Goal: Use online tool/utility: Utilize a website feature to perform a specific function

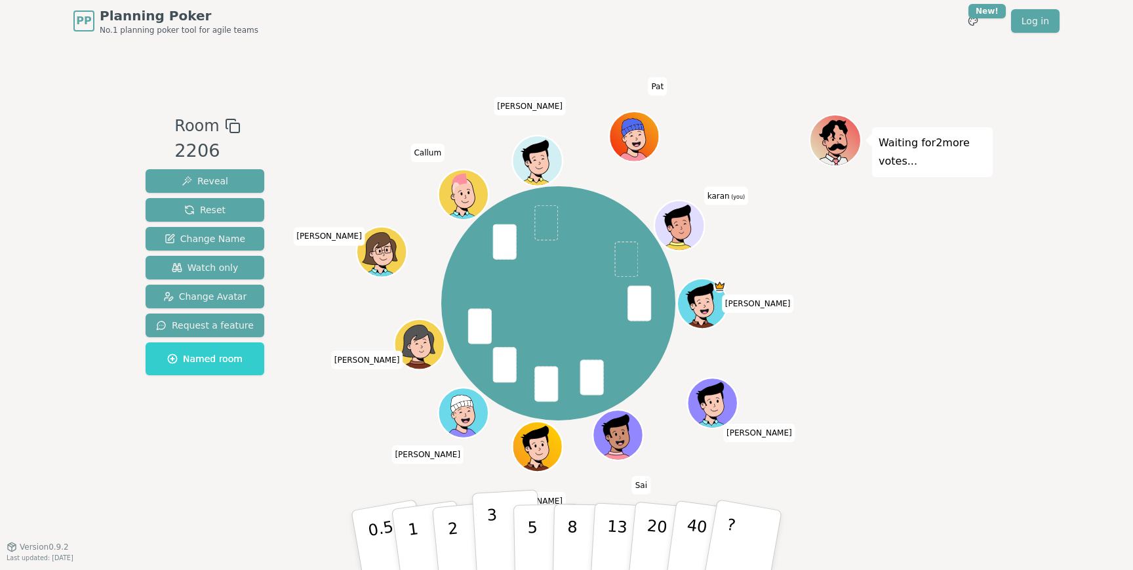
click at [508, 523] on button "3" at bounding box center [507, 540] width 71 height 102
click at [538, 533] on button "5" at bounding box center [548, 541] width 68 height 100
click at [689, 427] on div "[PERSON_NAME] Sai [PERSON_NAME] [PERSON_NAME] Matty K [PERSON_NAME] (you)" at bounding box center [559, 304] width 502 height 332
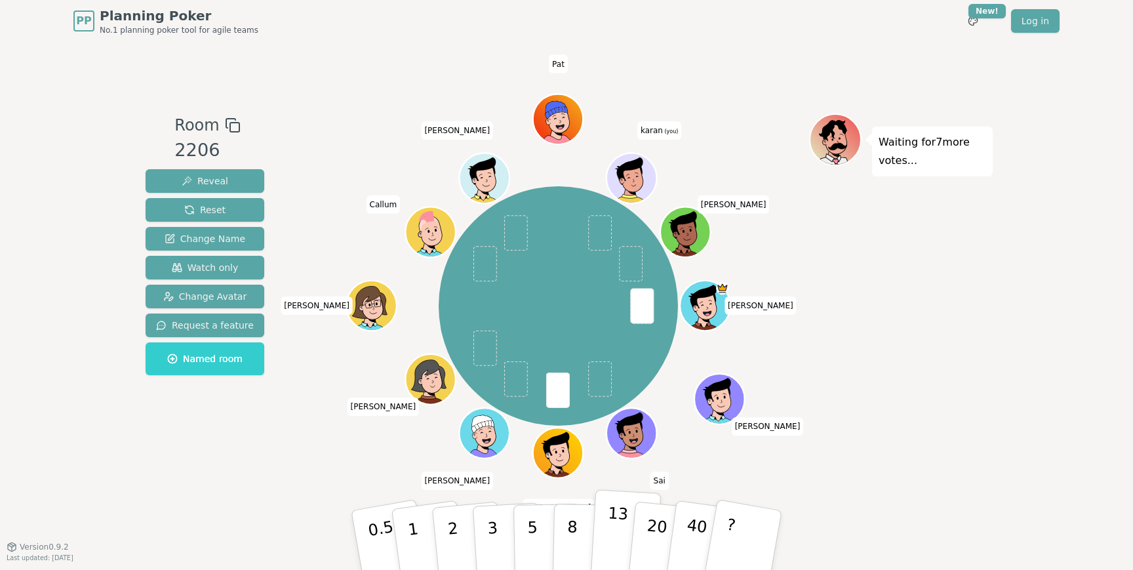
click at [618, 542] on p "13" at bounding box center [617, 540] width 24 height 72
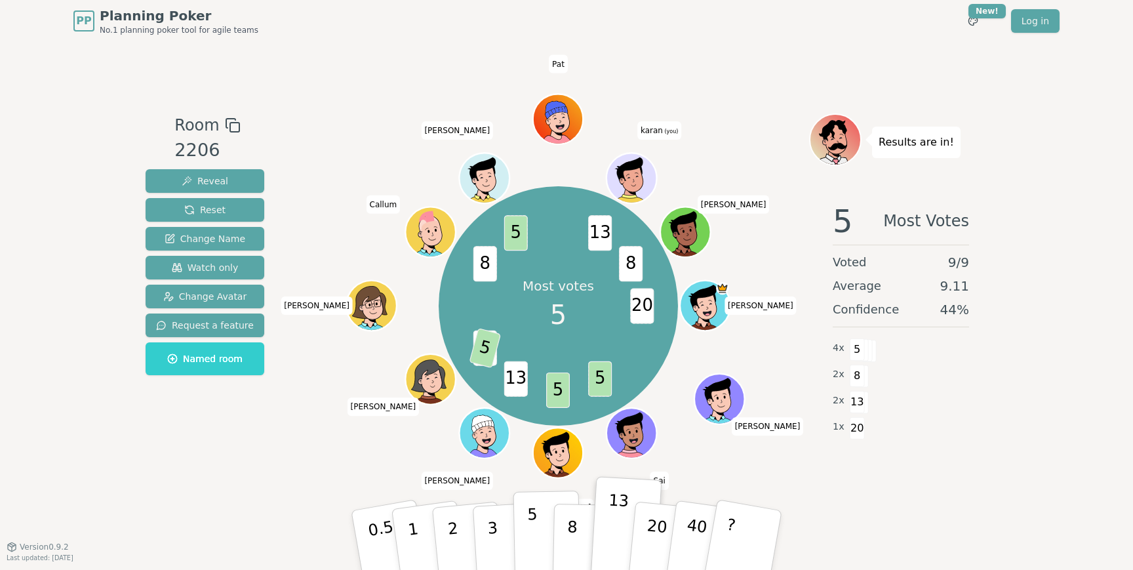
click at [540, 533] on button "5" at bounding box center [548, 541] width 68 height 100
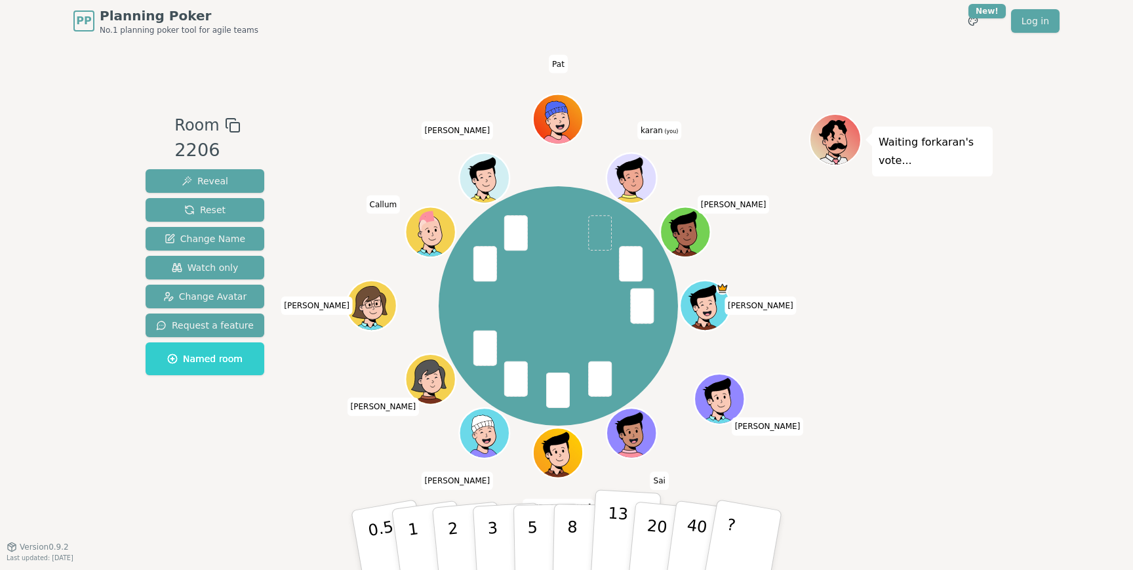
click at [622, 537] on p "13" at bounding box center [617, 540] width 24 height 72
click at [543, 528] on button "5" at bounding box center [548, 541] width 68 height 100
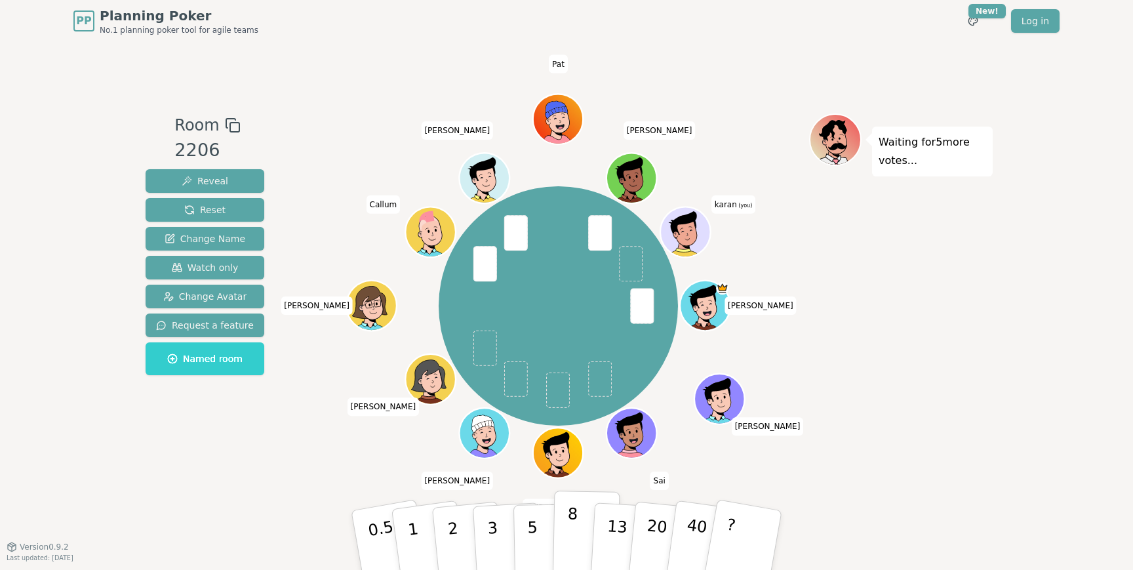
click at [571, 540] on p "8" at bounding box center [572, 539] width 11 height 71
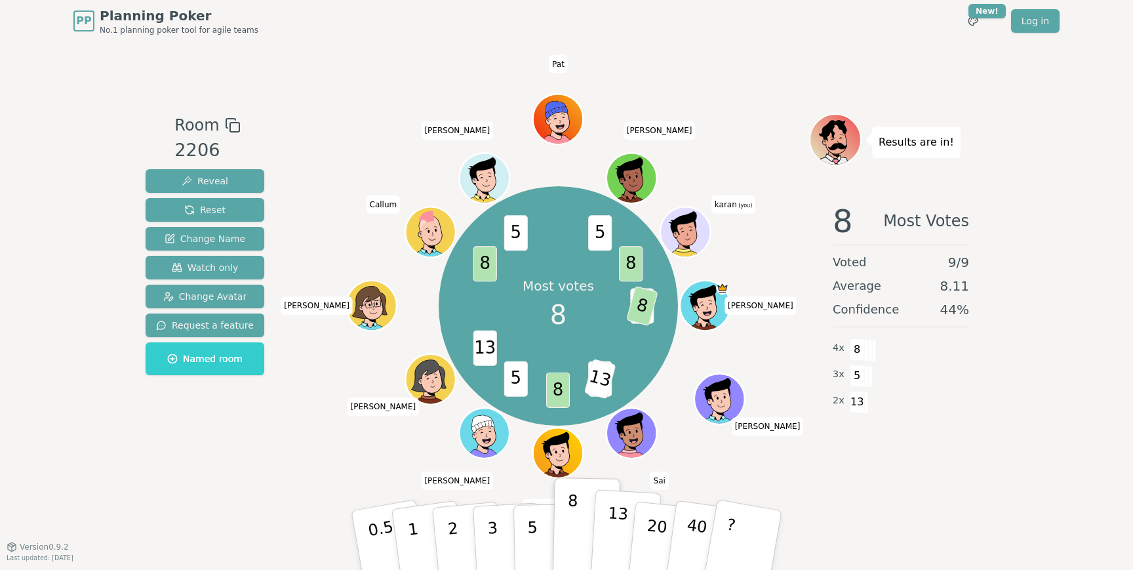
click at [611, 546] on p "13" at bounding box center [617, 540] width 24 height 72
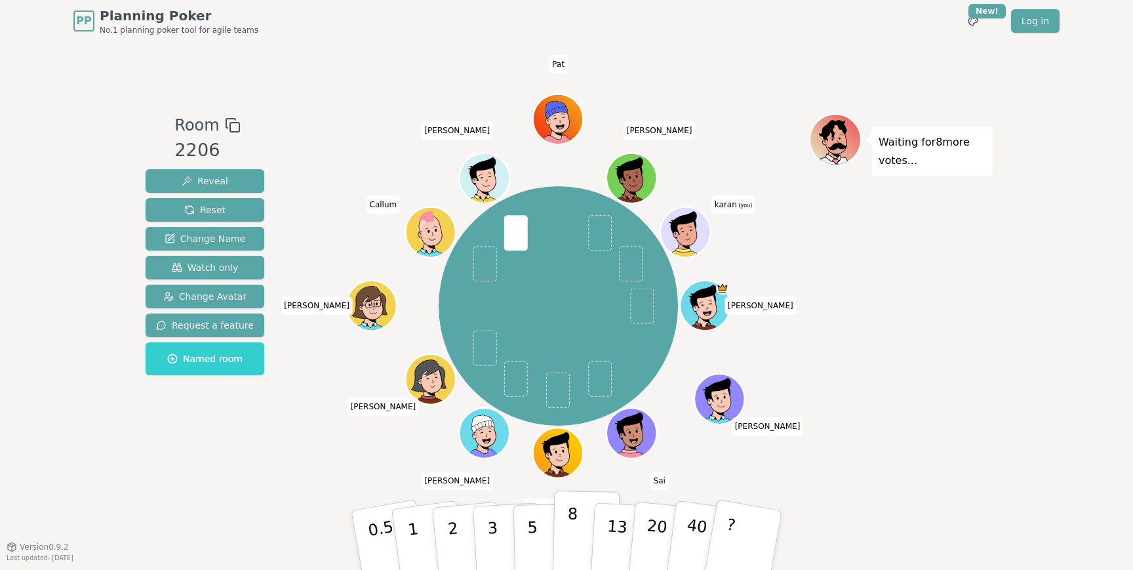
click at [563, 537] on button "8" at bounding box center [587, 541] width 68 height 100
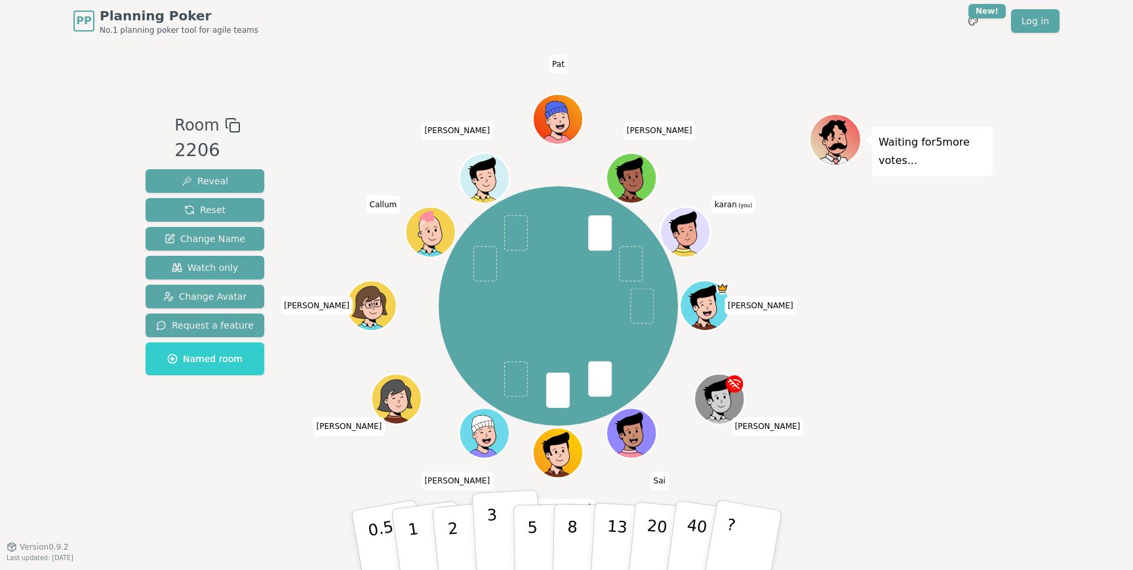
click at [488, 540] on p "3" at bounding box center [494, 541] width 14 height 71
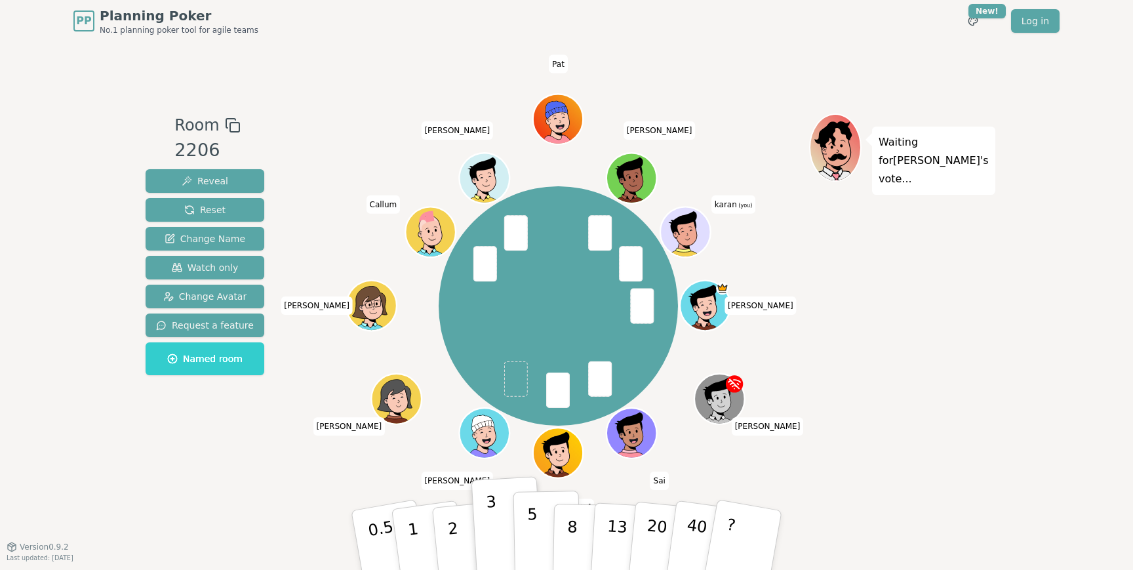
click at [537, 538] on button "5" at bounding box center [548, 541] width 68 height 100
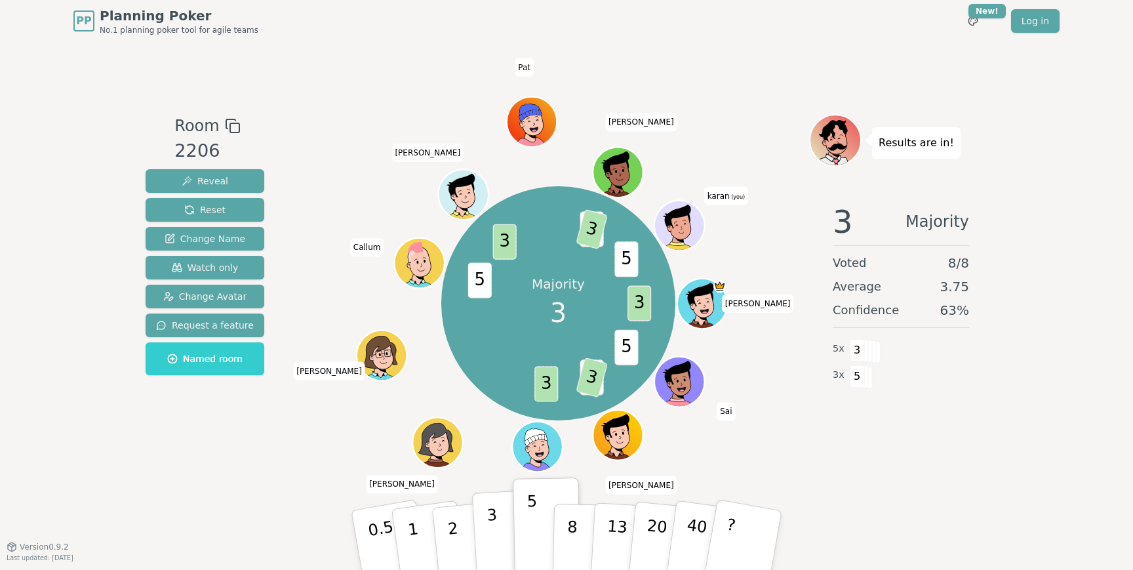
click at [506, 529] on button "3" at bounding box center [507, 540] width 71 height 102
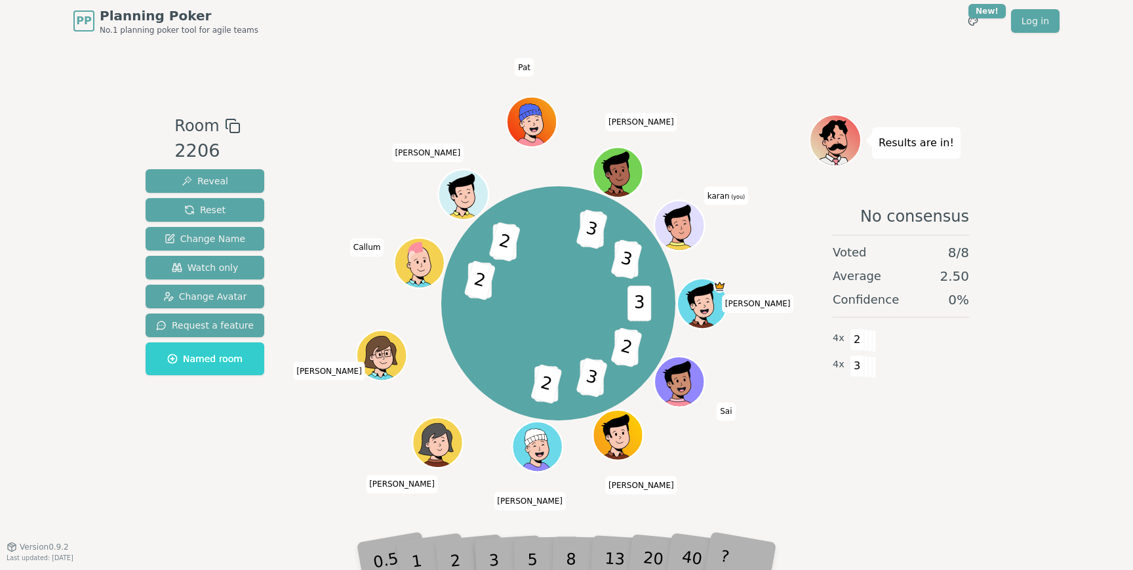
click at [1021, 409] on div "PP Planning Poker No.1 planning poker tool for agile teams Toggle theme New! Lo…" at bounding box center [566, 285] width 1133 height 570
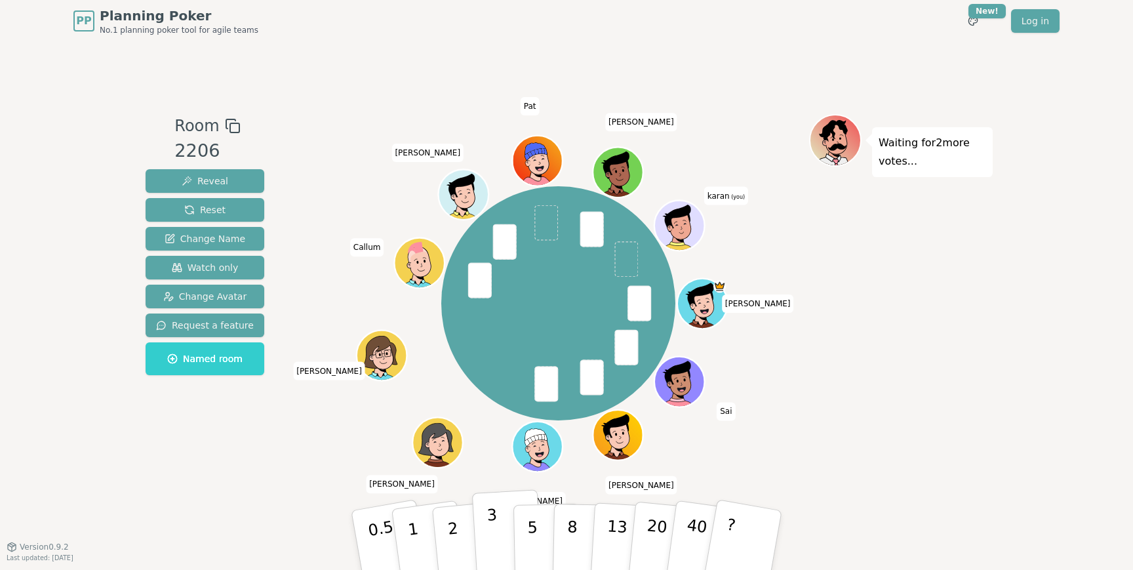
click at [494, 512] on p "3" at bounding box center [494, 541] width 14 height 71
click at [458, 525] on button "2" at bounding box center [468, 541] width 75 height 104
click at [485, 526] on button "3" at bounding box center [507, 540] width 71 height 102
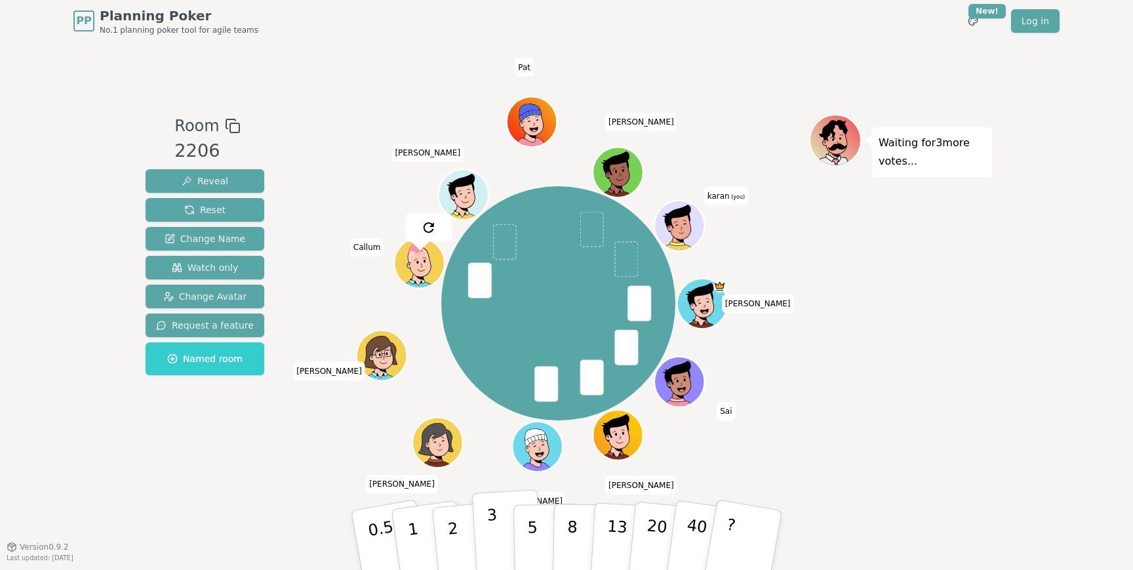
click at [489, 531] on p "3" at bounding box center [494, 541] width 14 height 71
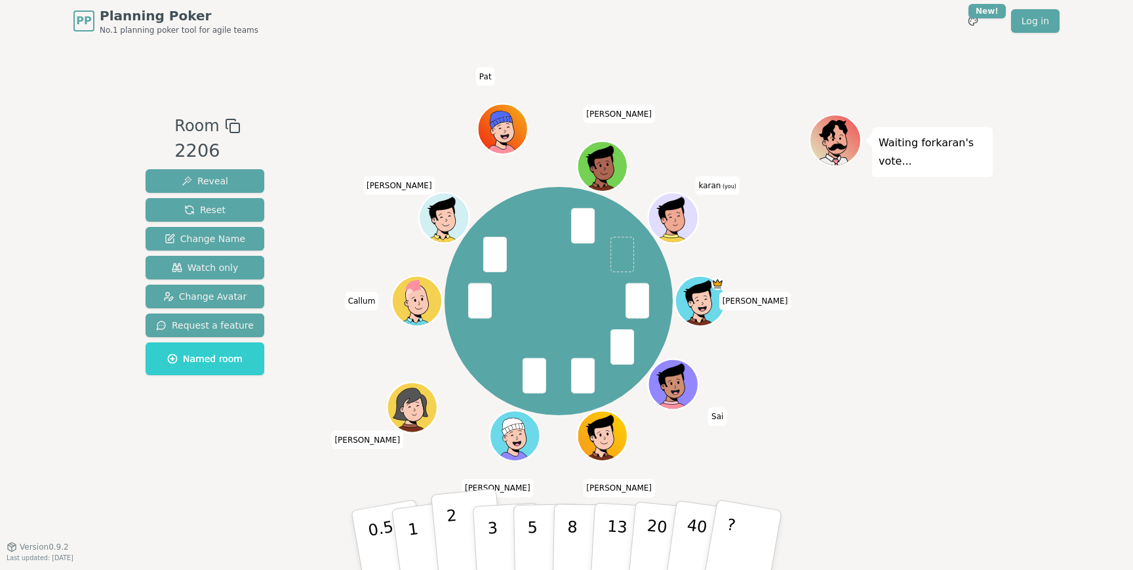
click at [444, 536] on button "2" at bounding box center [468, 541] width 75 height 104
click at [217, 270] on span "Watch only" at bounding box center [205, 267] width 67 height 13
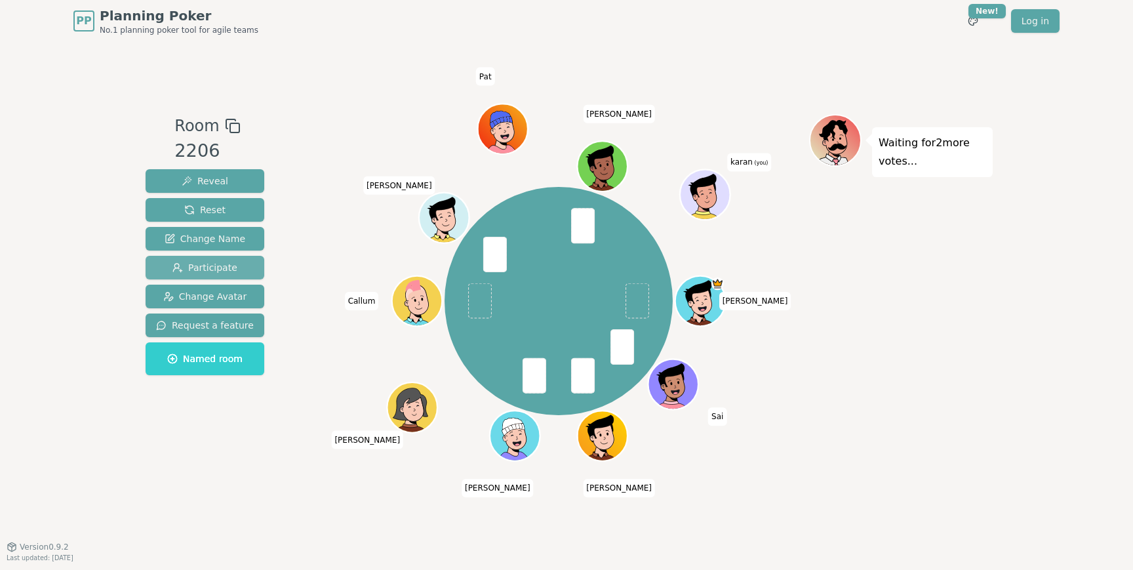
click at [232, 267] on span "Participate" at bounding box center [204, 267] width 65 height 13
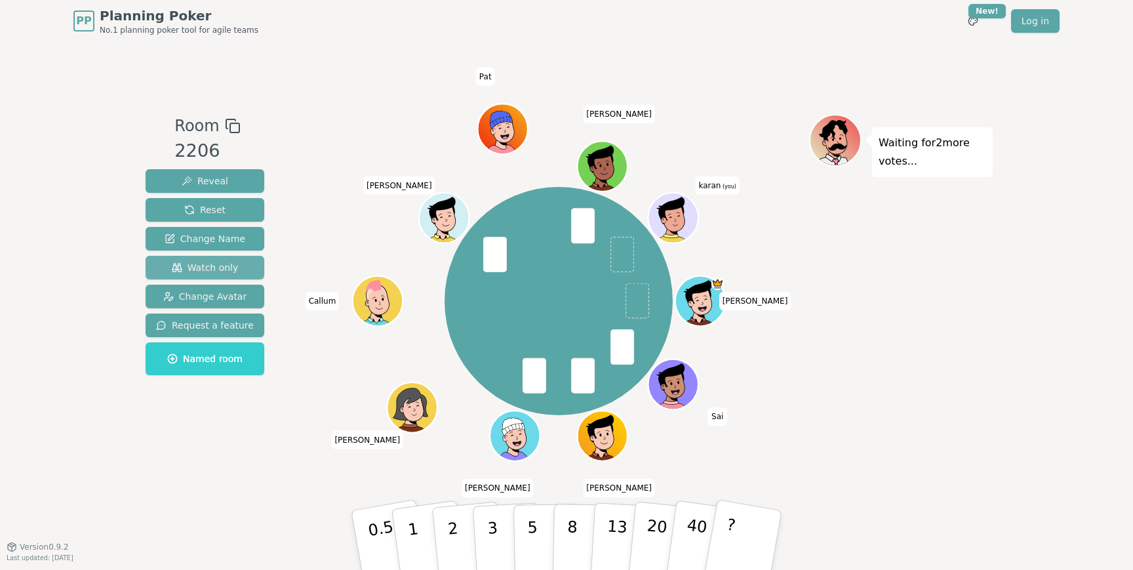
click at [230, 261] on span "Watch only" at bounding box center [205, 267] width 67 height 13
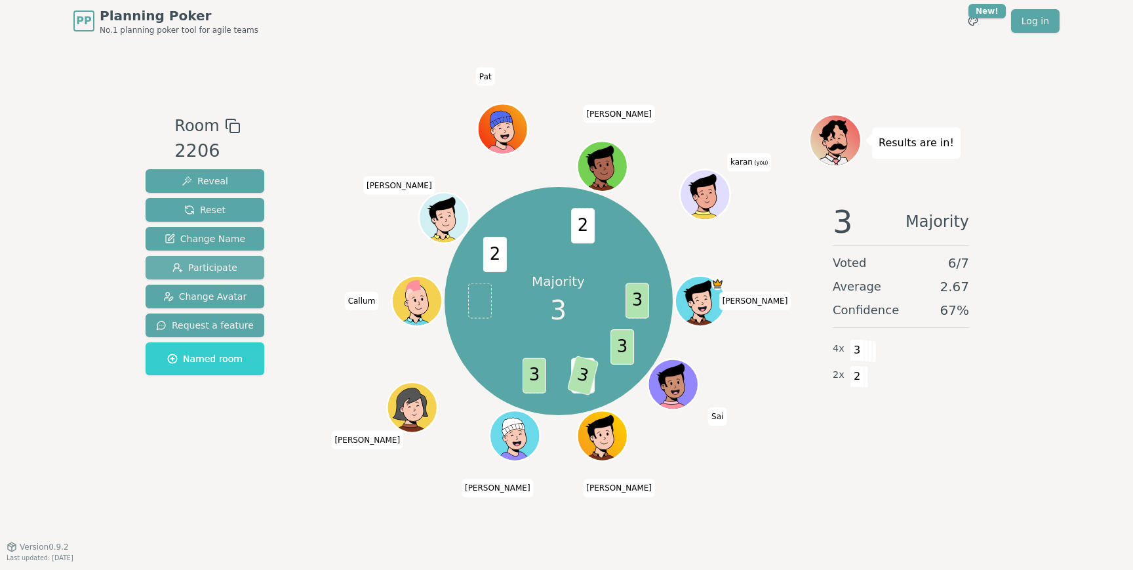
click at [207, 268] on span "Participate" at bounding box center [204, 267] width 65 height 13
